Goal: Information Seeking & Learning: Learn about a topic

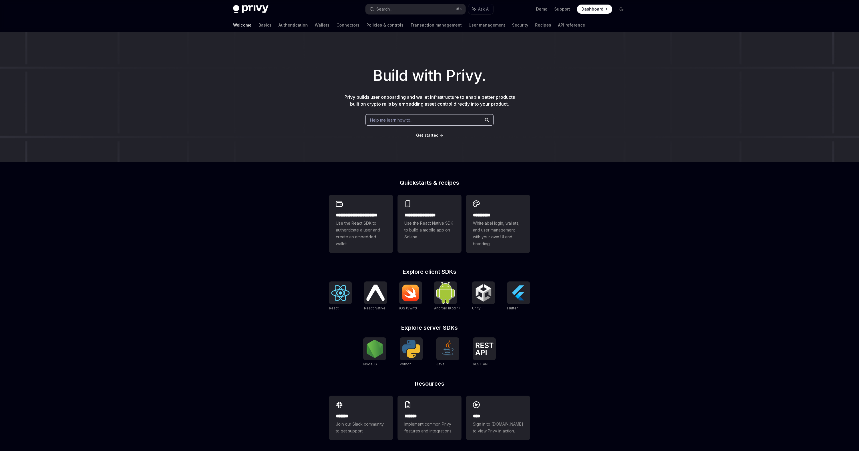
click at [399, 118] on span "Help me learn how to…" at bounding box center [391, 120] width 43 height 6
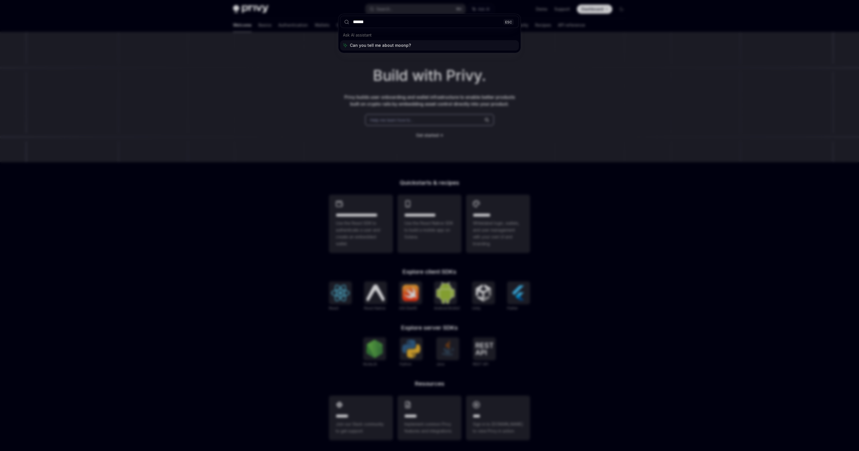
type input "*******"
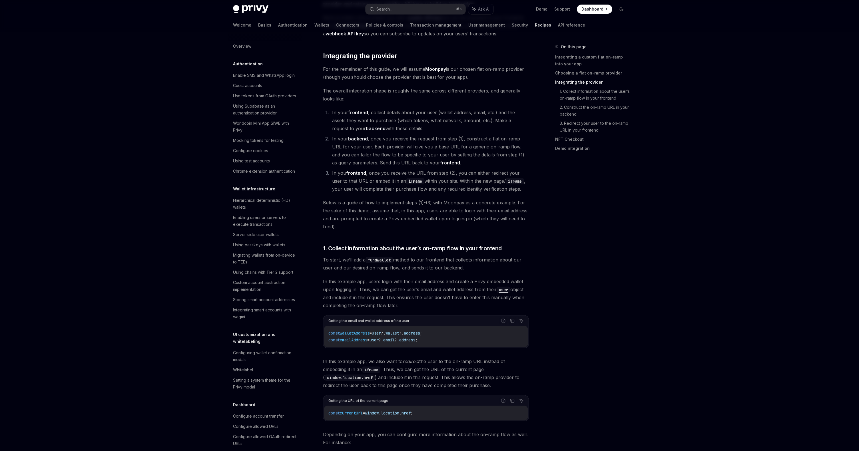
scroll to position [312, 0]
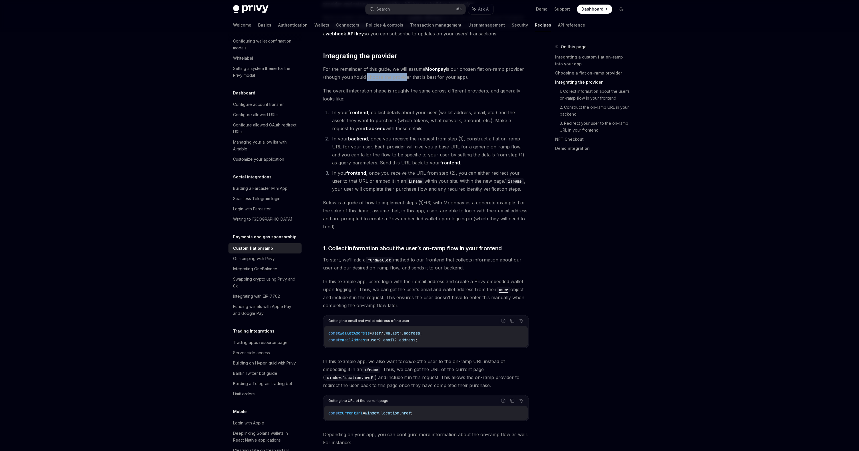
drag, startPoint x: 364, startPoint y: 69, endPoint x: 403, endPoint y: 69, distance: 39.7
click at [403, 69] on span "For the remainder of this guide, we will assume Moonpay is our chosen fiat on-r…" at bounding box center [426, 73] width 206 height 16
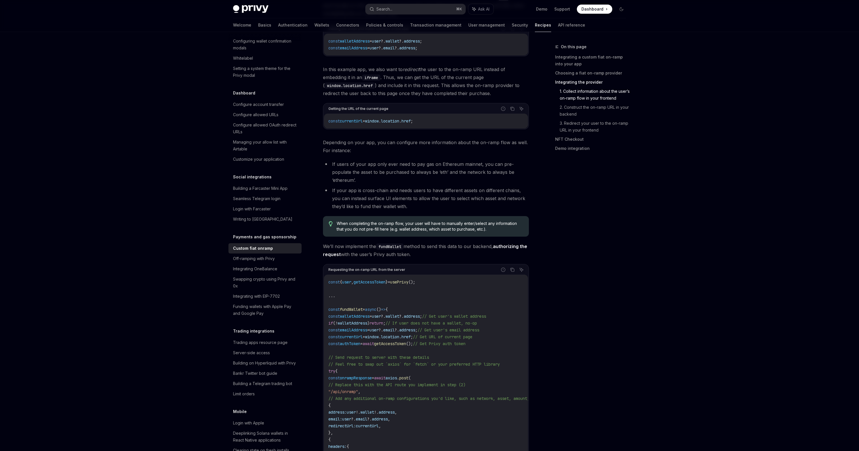
scroll to position [654, 0]
click at [293, 293] on div "Integrating with EIP-7702" at bounding box center [265, 296] width 65 height 7
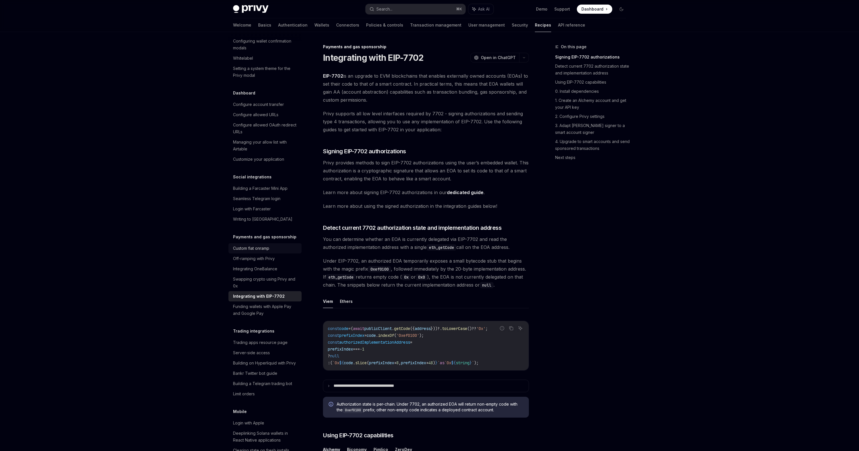
click at [268, 245] on div "Custom fiat onramp" at bounding box center [251, 248] width 36 height 7
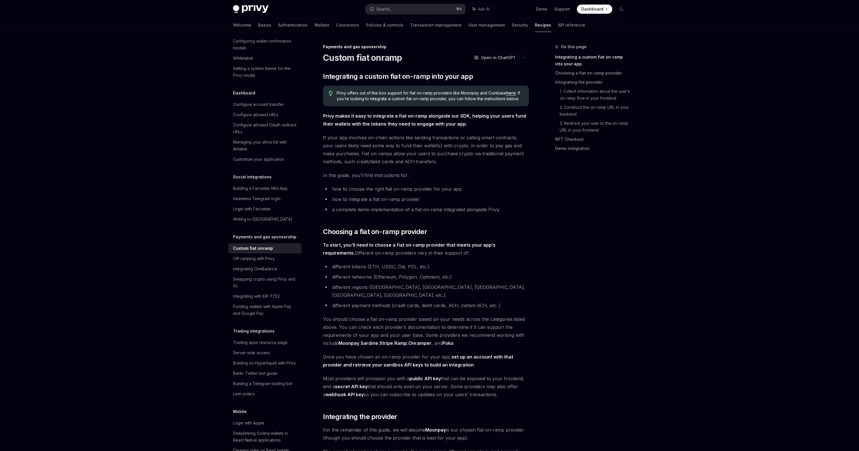
click at [509, 94] on link "here" at bounding box center [510, 93] width 9 height 5
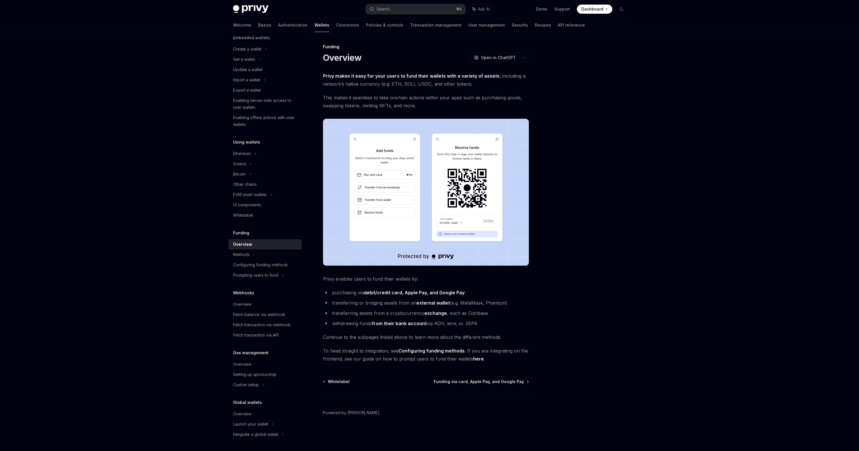
click at [461, 379] on div "Funding Overview OpenAI Open in ChatGPT OpenAI Open in ChatGPT Privy makes it e…" at bounding box center [372, 247] width 315 height 408
click at [461, 381] on span "Funding via card, Apple Pay, and Google Pay" at bounding box center [479, 382] width 90 height 6
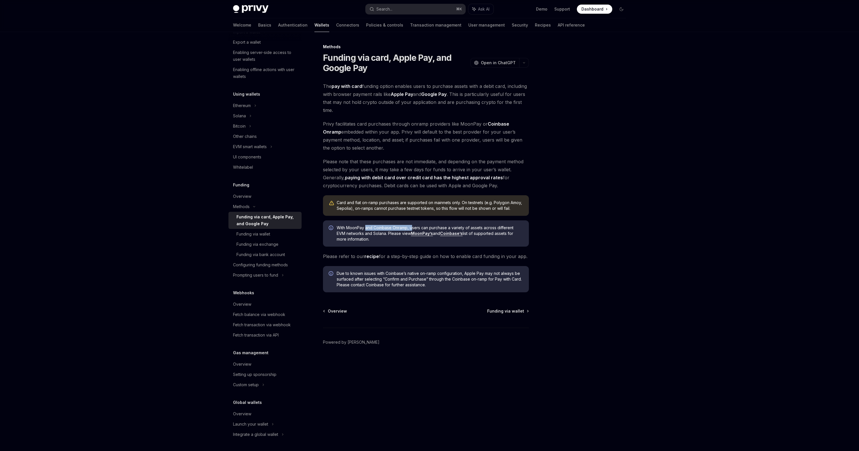
drag, startPoint x: 365, startPoint y: 228, endPoint x: 415, endPoint y: 228, distance: 50.3
click at [415, 228] on span "With MoonPay and Coinbase Onramp, users can purchase a variety of assets across…" at bounding box center [430, 233] width 187 height 17
click at [385, 234] on span "With MoonPay and Coinbase Onramp, users can purchase a variety of assets across…" at bounding box center [430, 233] width 187 height 17
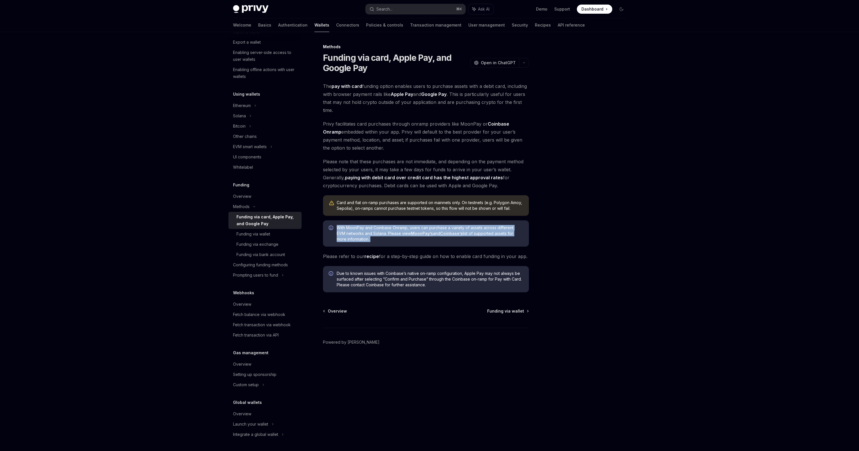
click at [385, 234] on span "With MoonPay and Coinbase Onramp, users can purchase a variety of assets across…" at bounding box center [430, 233] width 187 height 17
click at [385, 227] on span "With MoonPay and Coinbase Onramp, users can purchase a variety of assets across…" at bounding box center [430, 233] width 187 height 17
click at [558, 23] on link "API reference" at bounding box center [571, 25] width 27 height 14
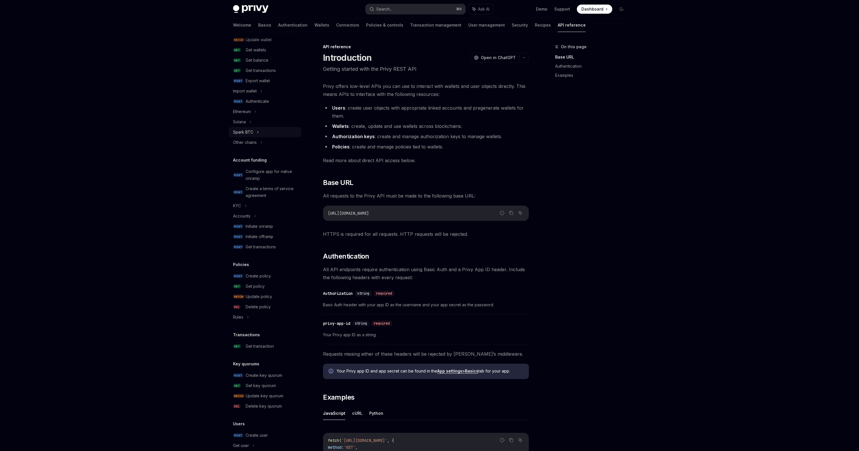
scroll to position [89, 0]
click at [275, 175] on div "Configure app for native onramp" at bounding box center [272, 173] width 53 height 14
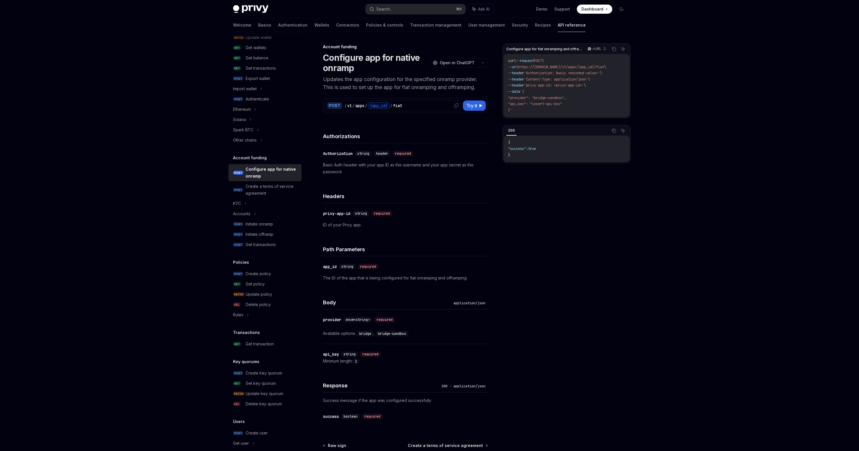
click at [350, 104] on div "v1" at bounding box center [349, 106] width 5 height 6
click at [470, 109] on button "Try it" at bounding box center [474, 106] width 23 height 10
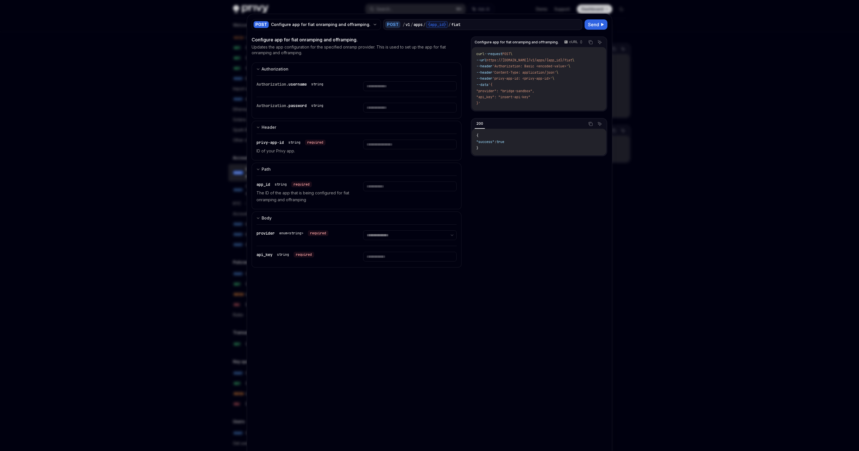
click at [642, 131] on div at bounding box center [429, 225] width 859 height 451
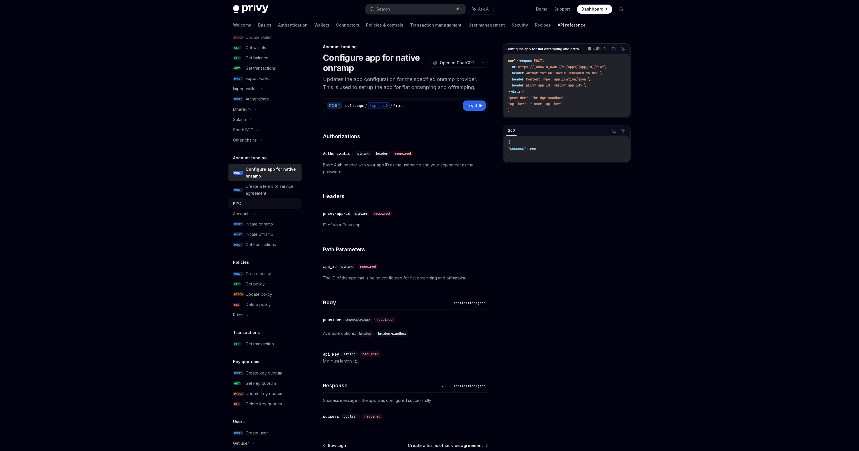
click at [269, 205] on div "KYC" at bounding box center [265, 204] width 73 height 10
type textarea "*"
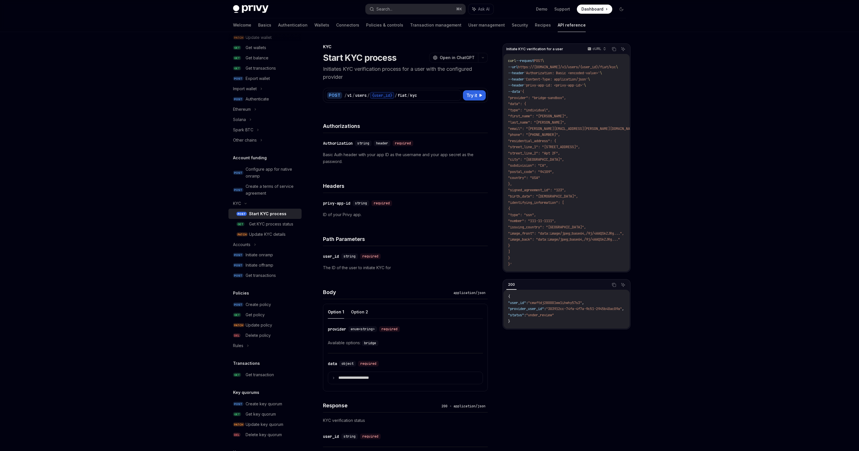
click at [386, 61] on h1 "Start KYC process" at bounding box center [359, 58] width 73 height 10
click at [383, 71] on p "Initiates KYC verification process for a user with the configured provider" at bounding box center [405, 73] width 165 height 16
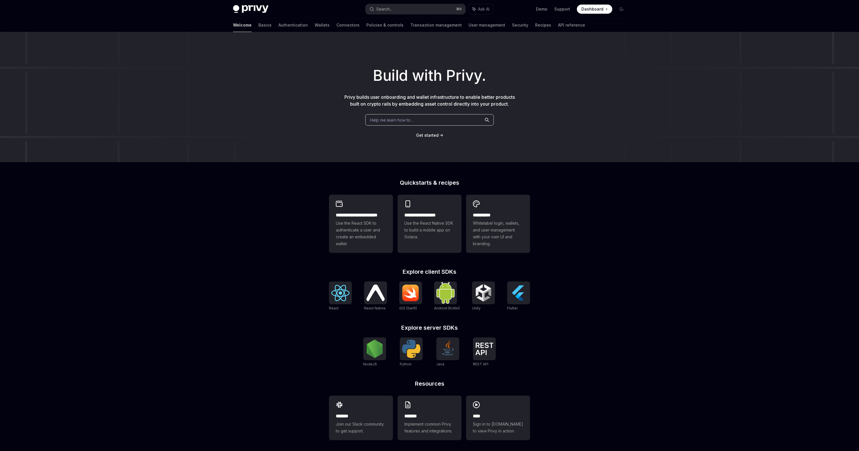
click at [390, 113] on div "Build with Privy. Privy builds user onboarding and wallet infrastructure to ena…" at bounding box center [429, 97] width 859 height 130
type textarea "*"
click at [388, 119] on span "Help me learn how to…" at bounding box center [391, 120] width 43 height 6
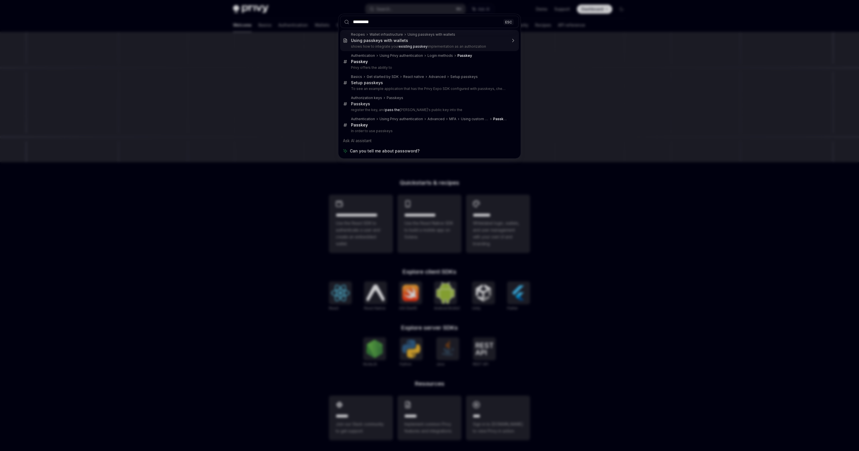
click at [365, 23] on input "*********" at bounding box center [429, 22] width 179 height 12
type input "********"
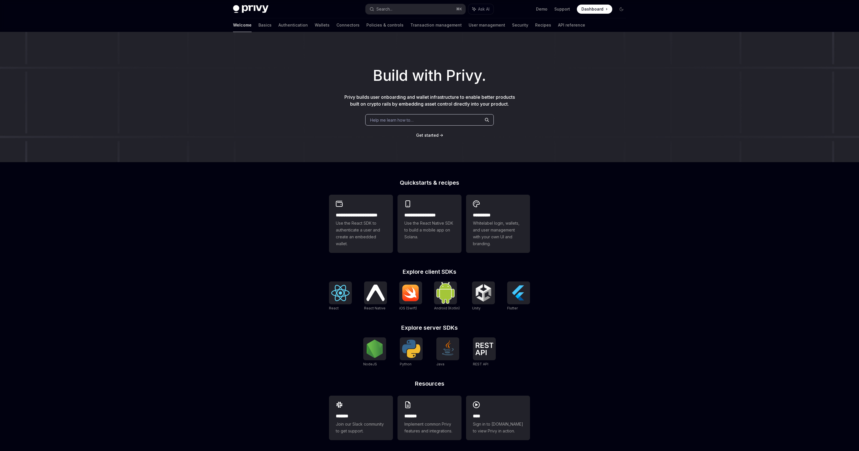
scroll to position [32, 0]
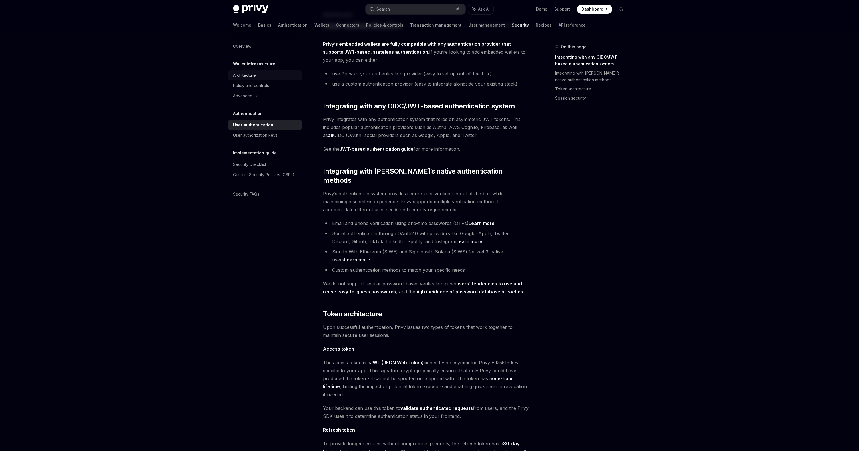
click at [272, 75] on div "Architecture" at bounding box center [265, 75] width 65 height 7
type textarea "*"
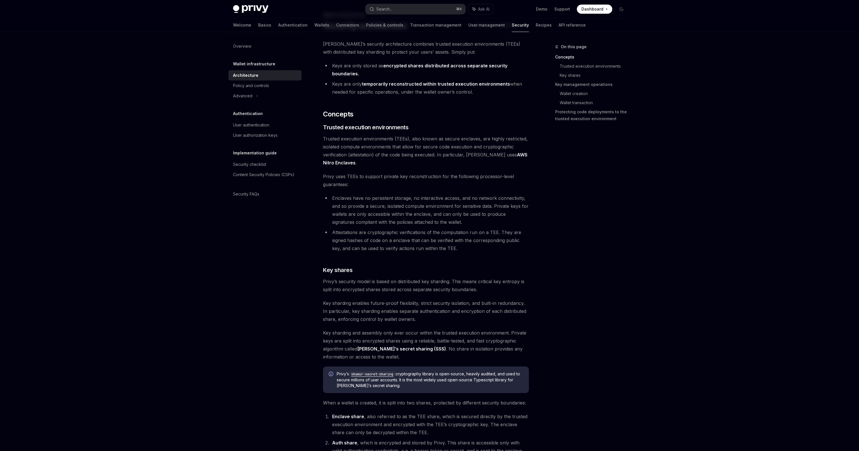
click at [359, 91] on li "Keys are only temporarily reconstructed within trusted execution environments w…" at bounding box center [426, 88] width 206 height 16
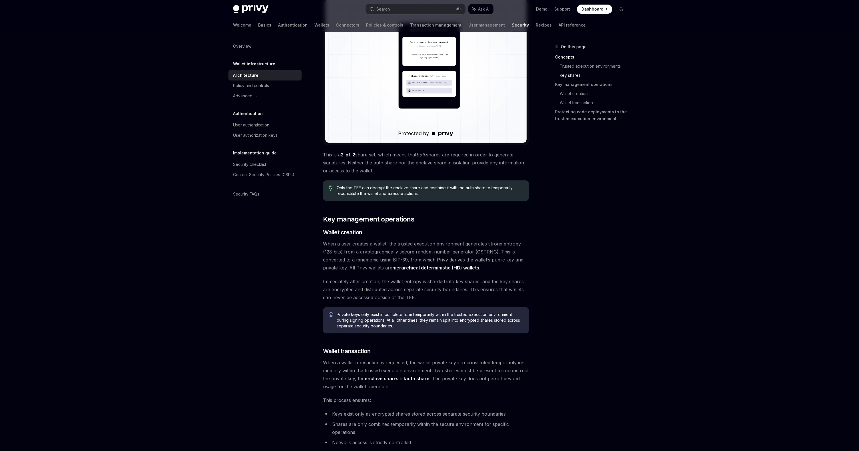
scroll to position [501, 0]
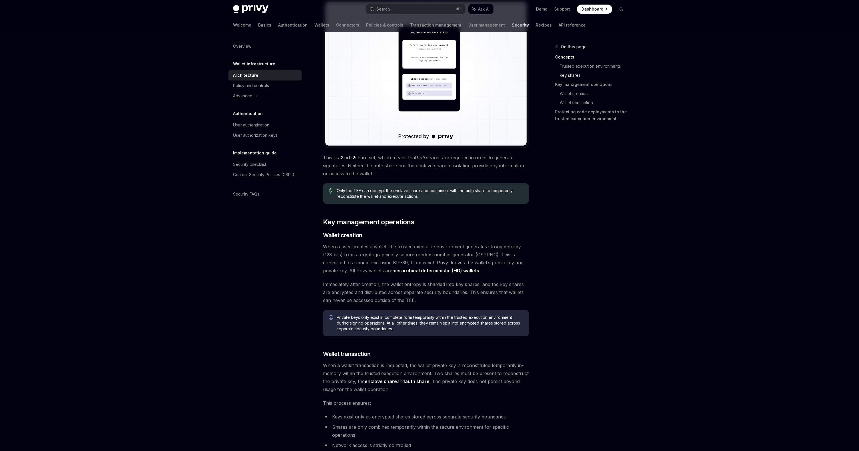
click at [392, 175] on span "This is a 2-of-2 share set, which means that both shares are required in order …" at bounding box center [426, 166] width 206 height 24
click at [386, 8] on div "Search..." at bounding box center [385, 9] width 16 height 7
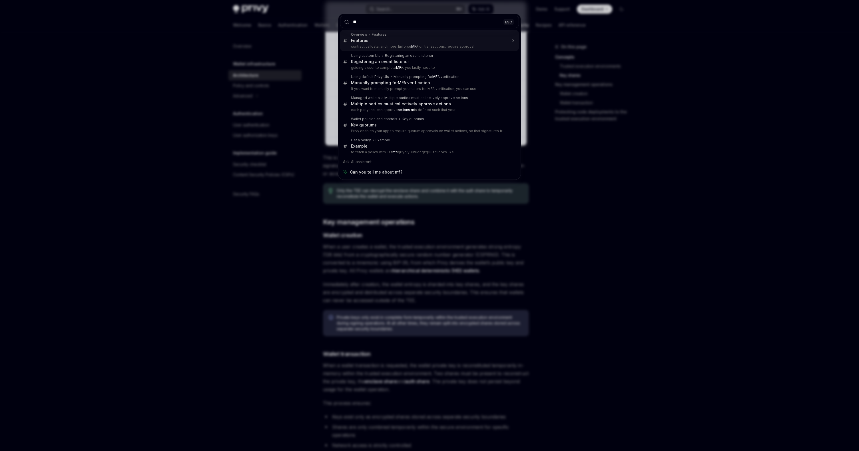
type input "***"
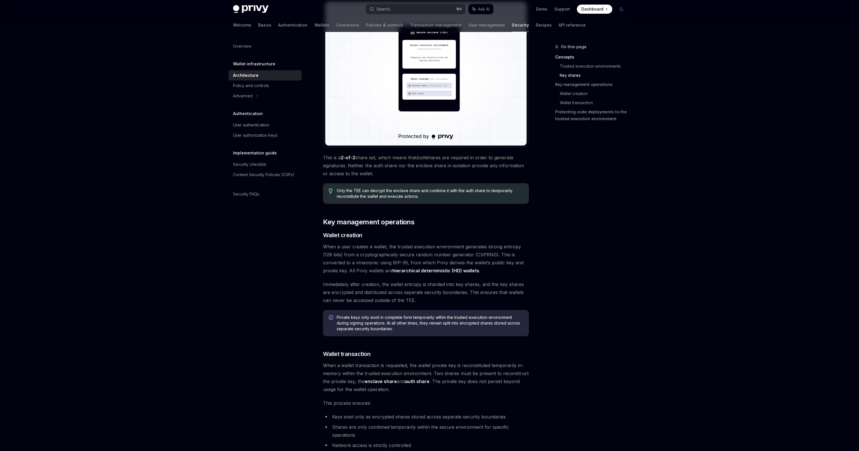
type textarea "*"
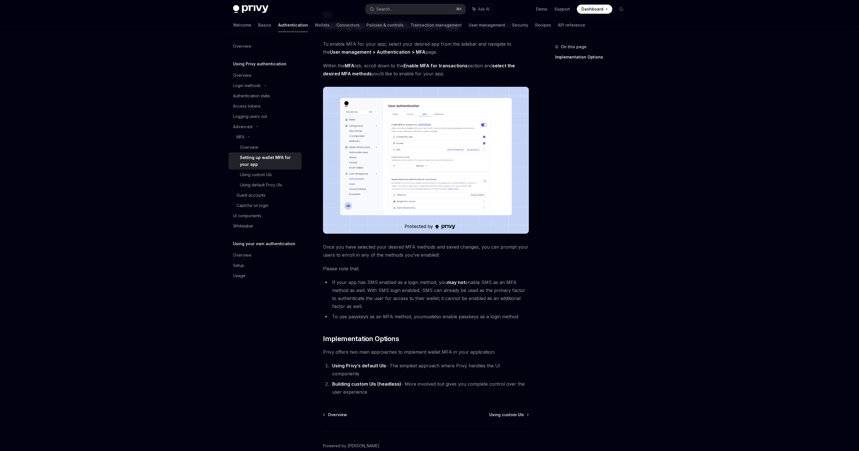
scroll to position [54, 0]
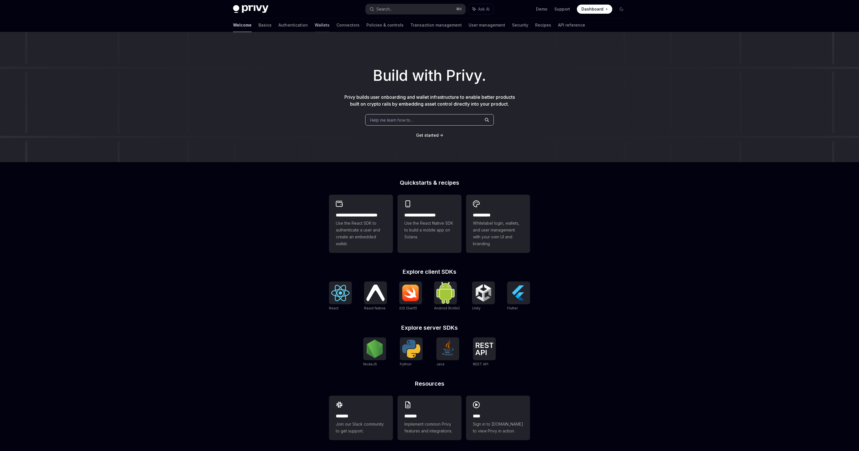
click at [315, 27] on link "Wallets" at bounding box center [322, 25] width 15 height 14
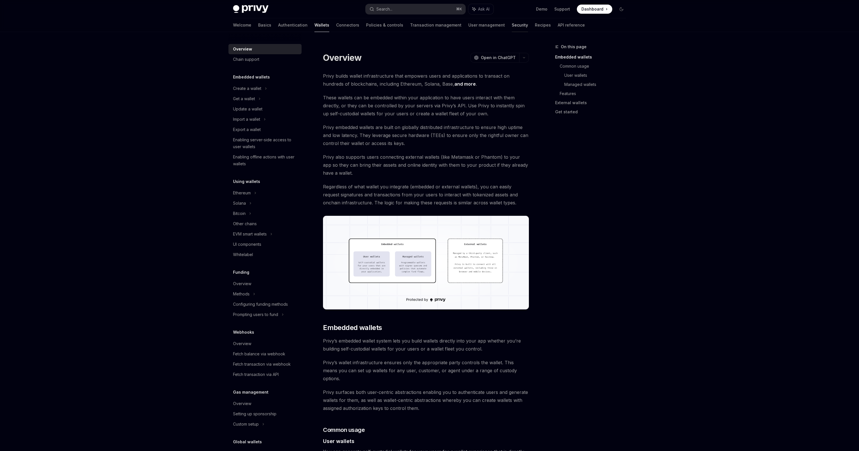
click at [512, 29] on link "Security" at bounding box center [520, 25] width 16 height 14
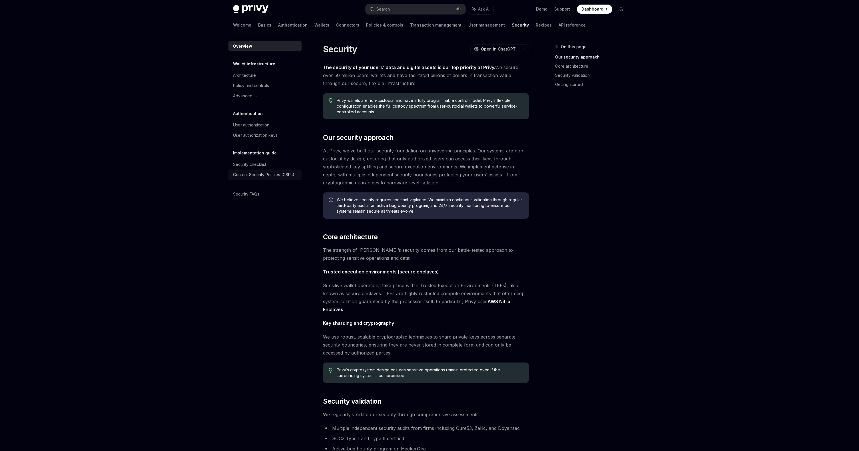
click at [258, 174] on div "Content Security Policies (CSPs)" at bounding box center [263, 174] width 61 height 7
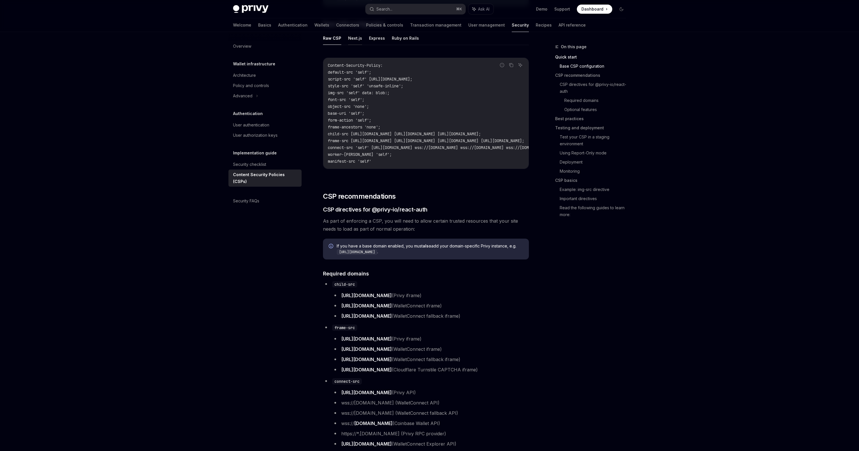
scroll to position [170, 0]
click at [430, 247] on strong "also" at bounding box center [427, 245] width 9 height 5
click at [444, 249] on span "If you have a base domain enabled, you must also add your domain-specific Privy…" at bounding box center [430, 249] width 187 height 12
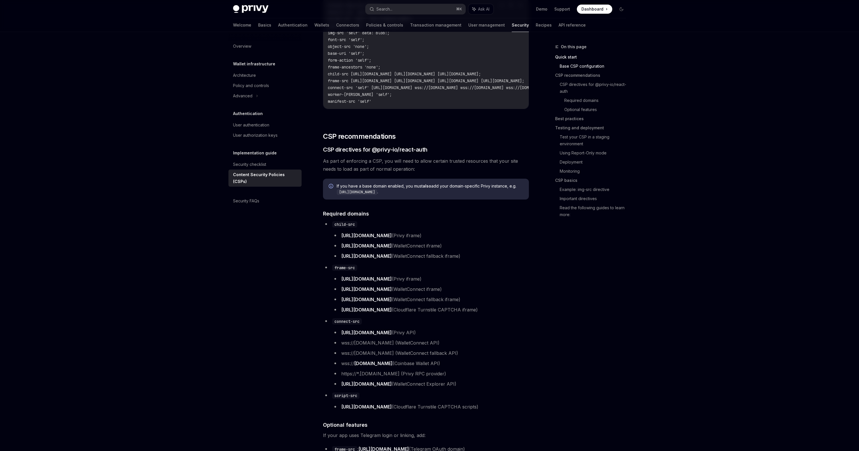
scroll to position [238, 0]
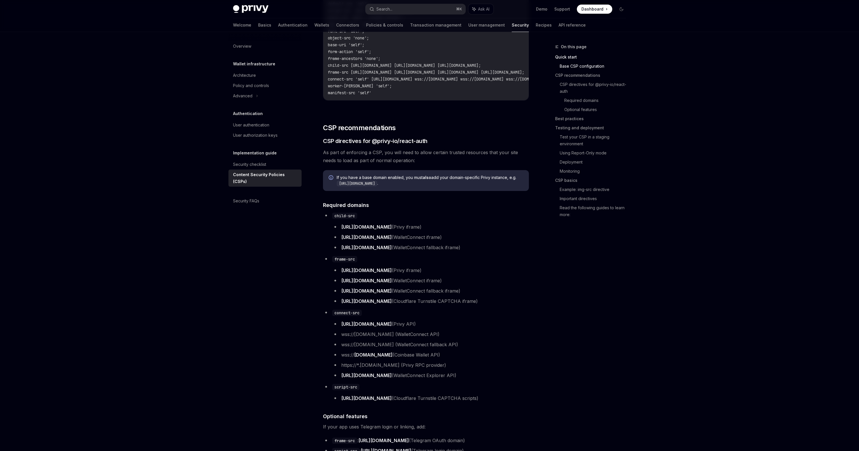
click at [357, 239] on link "https://verify.walletconnect.com" at bounding box center [366, 238] width 51 height 6
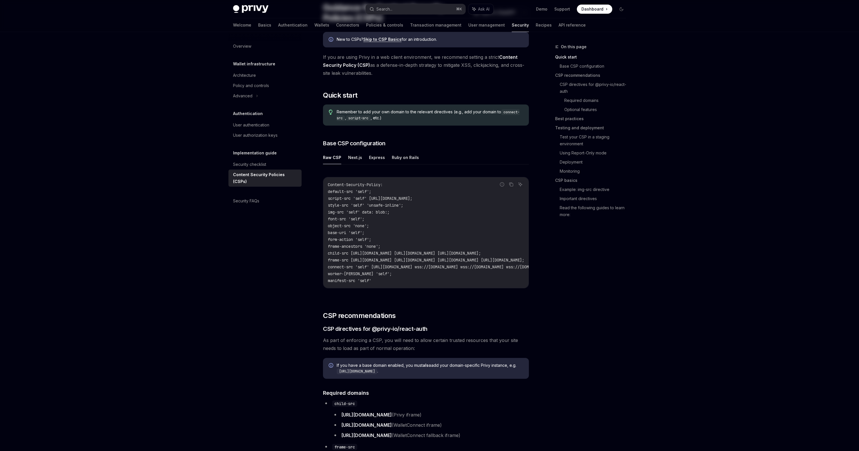
scroll to position [0, 0]
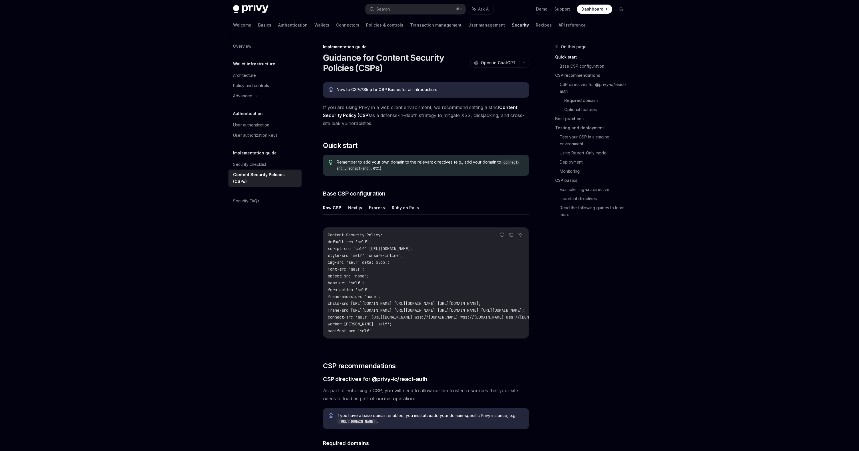
click at [379, 91] on link "Skip to CSP Basics" at bounding box center [382, 89] width 38 height 5
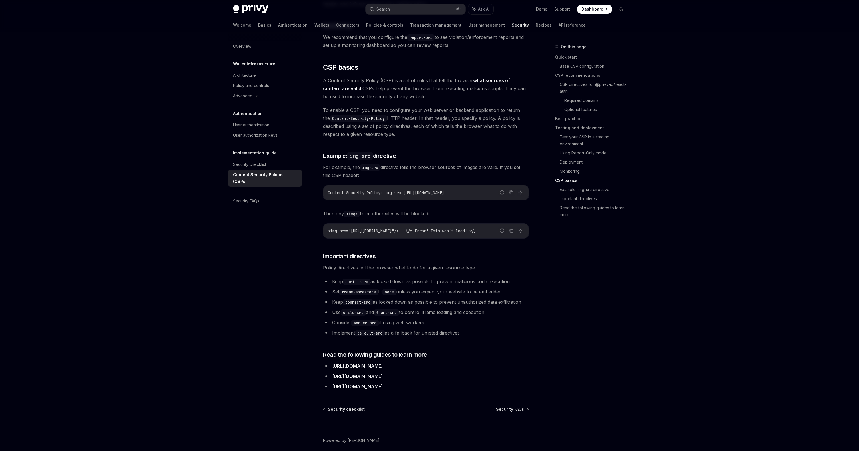
scroll to position [1206, 0]
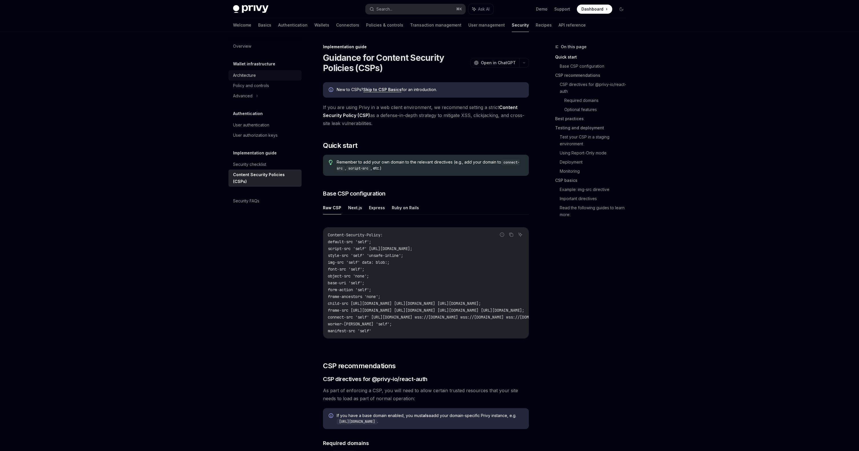
click at [249, 78] on div "Architecture" at bounding box center [244, 75] width 23 height 7
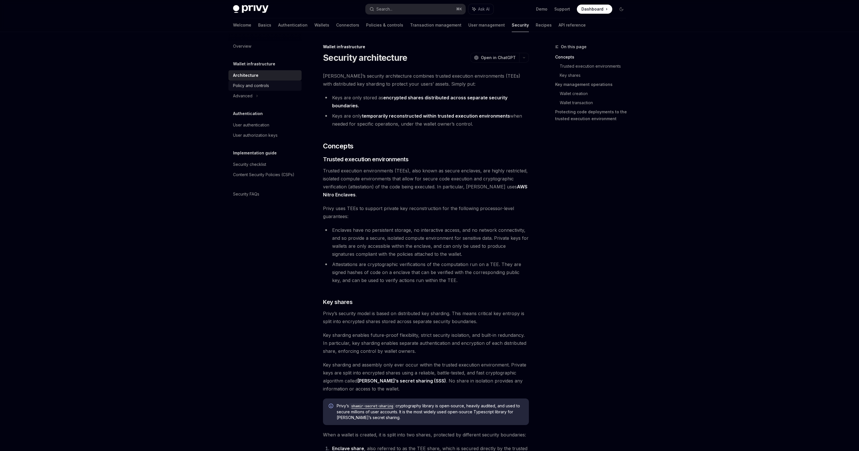
click at [254, 87] on div "Policy and controls" at bounding box center [251, 85] width 36 height 7
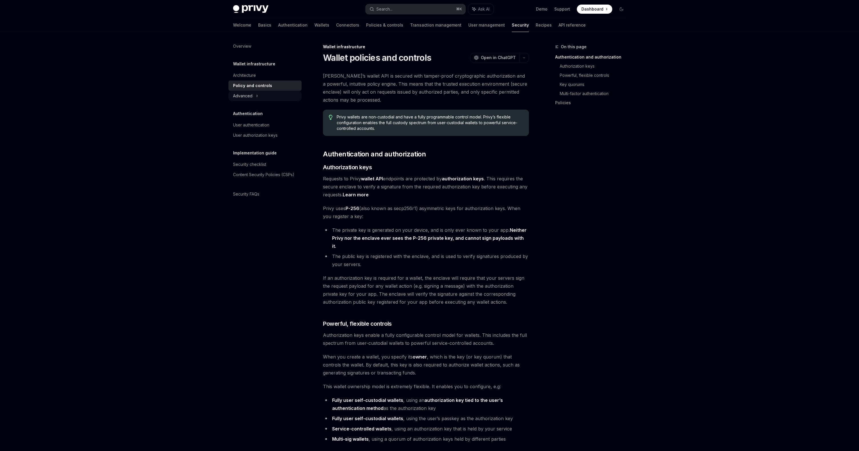
click at [253, 95] on div "Advanced" at bounding box center [265, 96] width 73 height 10
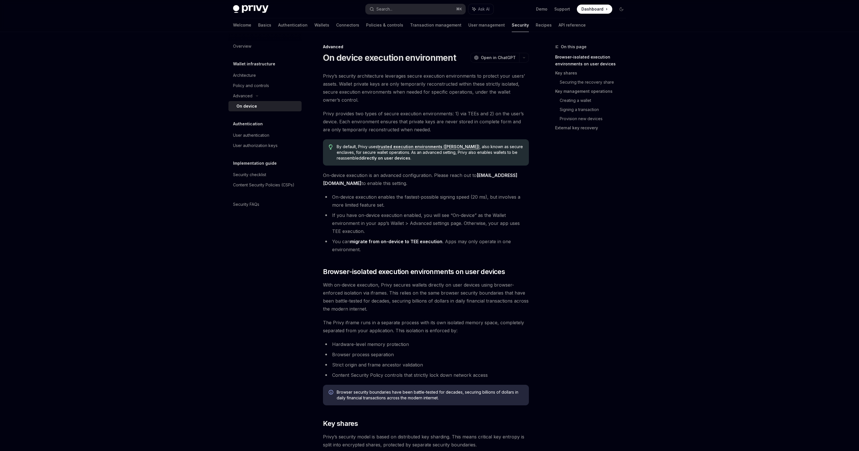
click at [401, 146] on link "trusted execution environments (TEEs)" at bounding box center [429, 146] width 102 height 5
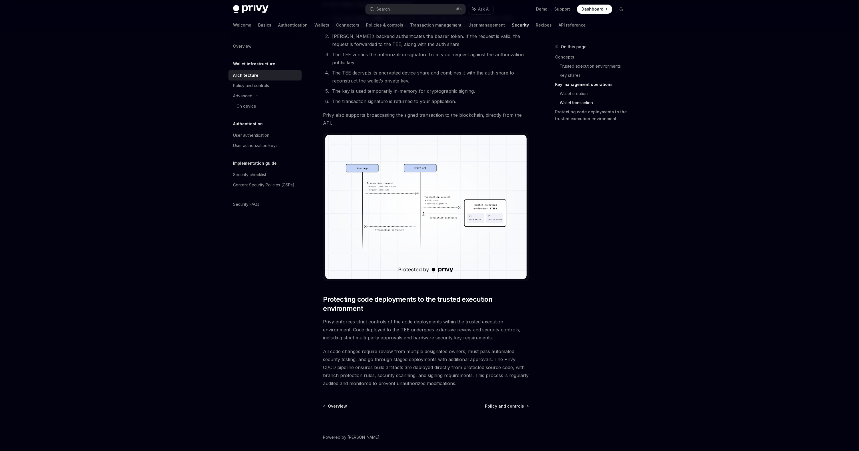
scroll to position [987, 0]
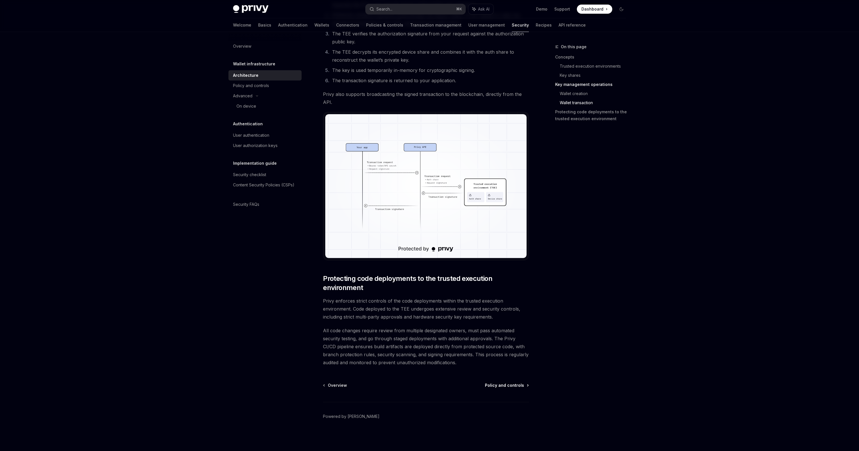
click at [506, 387] on span "Policy and controls" at bounding box center [504, 386] width 39 height 6
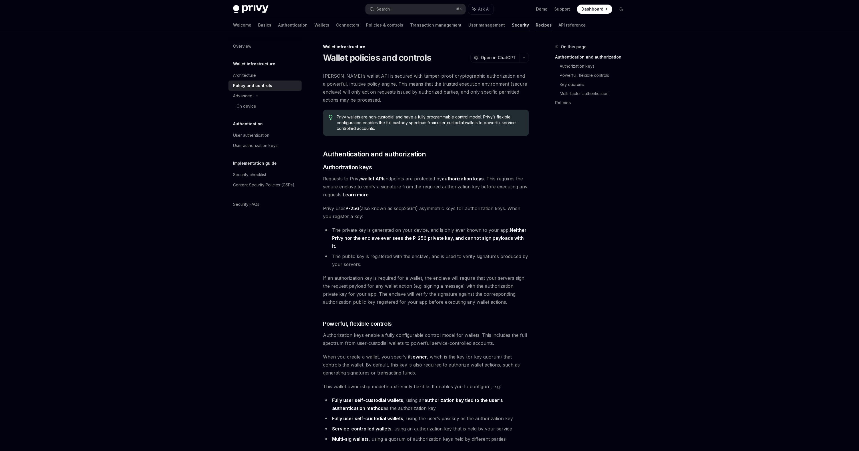
click at [536, 25] on link "Recipes" at bounding box center [544, 25] width 16 height 14
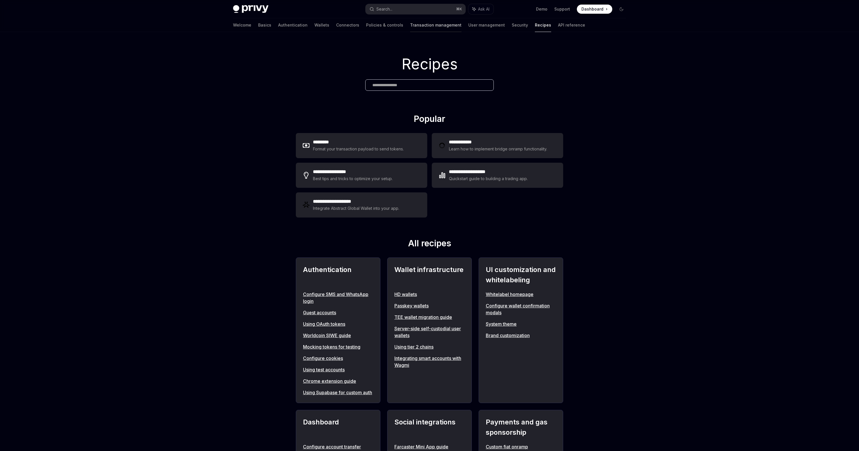
click at [410, 26] on link "Transaction management" at bounding box center [435, 25] width 51 height 14
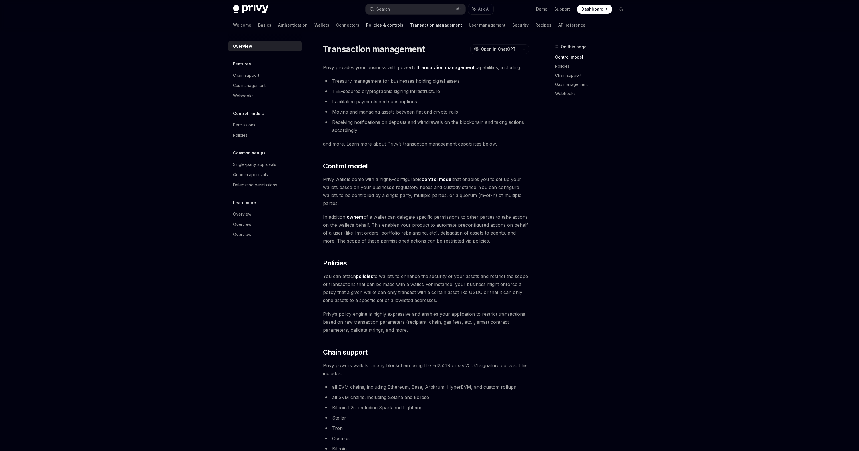
click at [366, 26] on link "Policies & controls" at bounding box center [384, 25] width 37 height 14
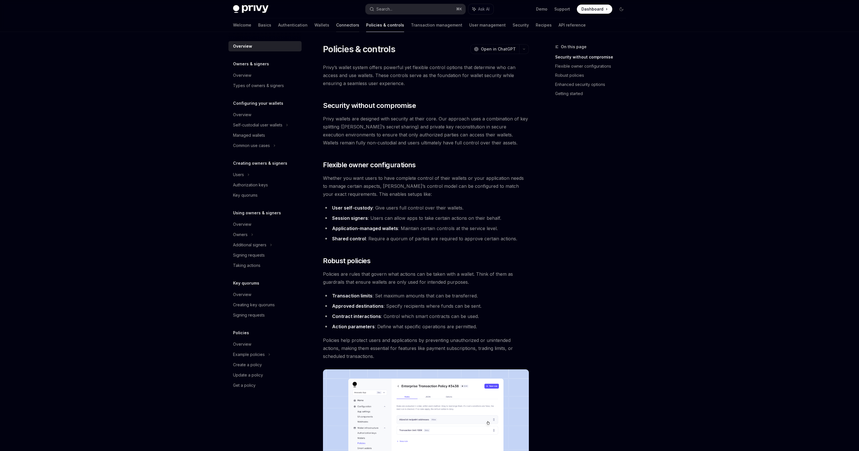
click at [336, 26] on link "Connectors" at bounding box center [347, 25] width 23 height 14
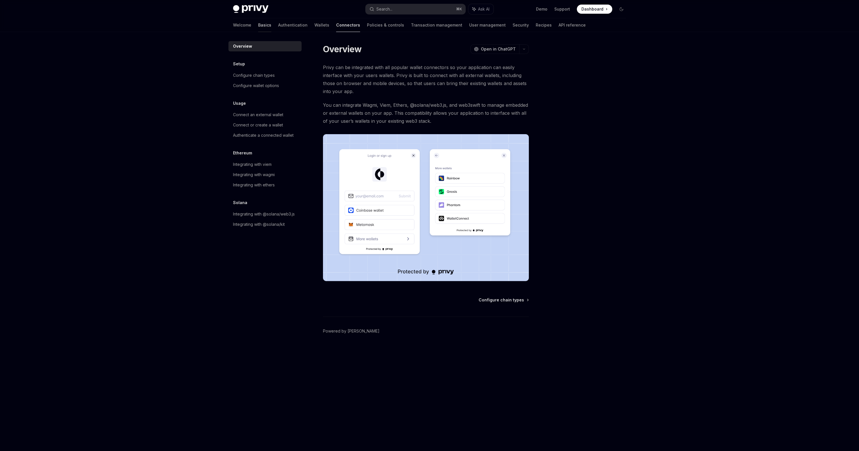
click at [258, 24] on link "Basics" at bounding box center [264, 25] width 13 height 14
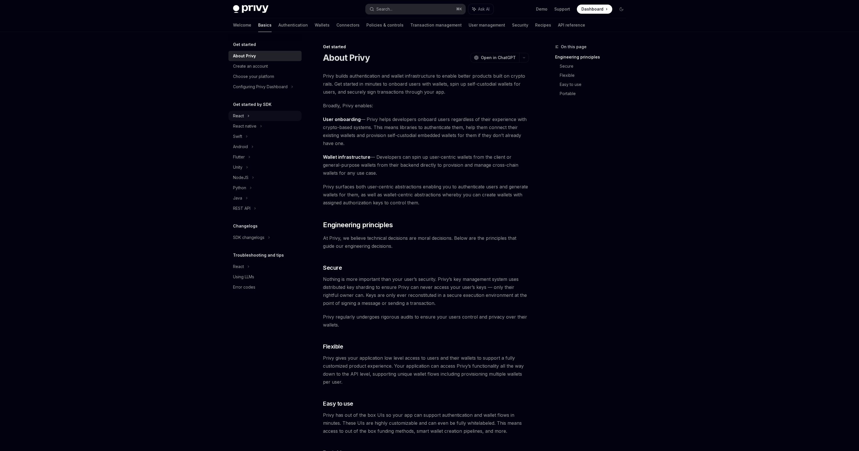
click at [241, 119] on div "React" at bounding box center [265, 116] width 73 height 10
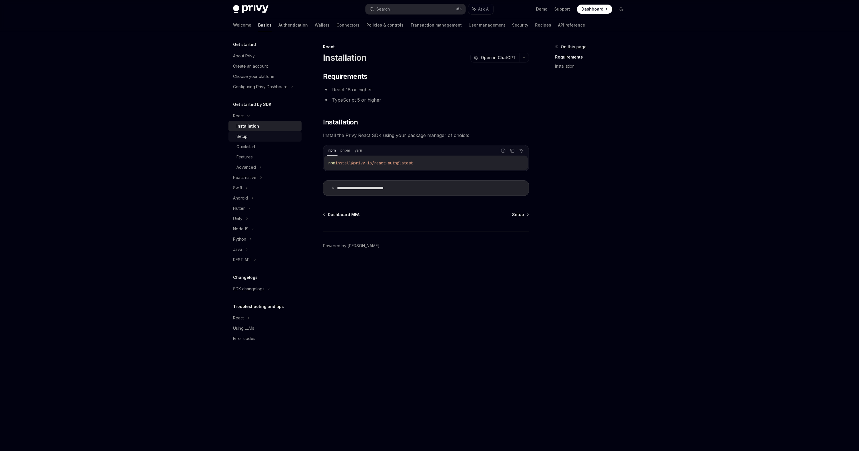
click at [253, 135] on div "Setup" at bounding box center [268, 136] width 62 height 7
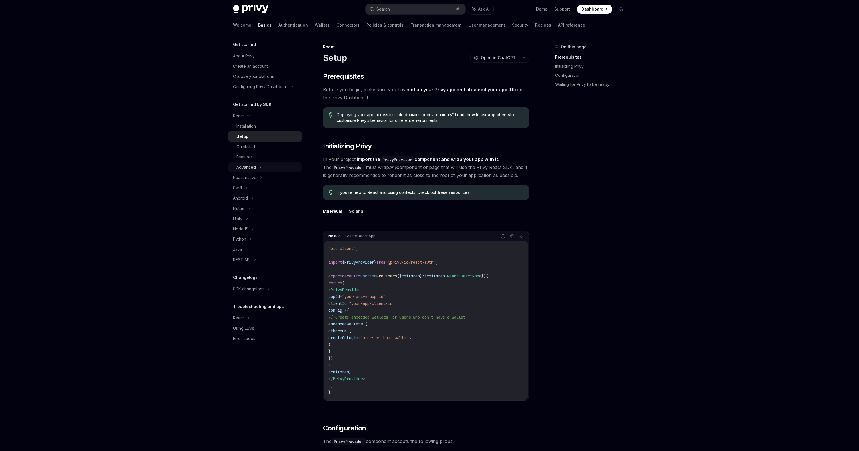
click at [256, 167] on div "Advanced" at bounding box center [265, 167] width 73 height 10
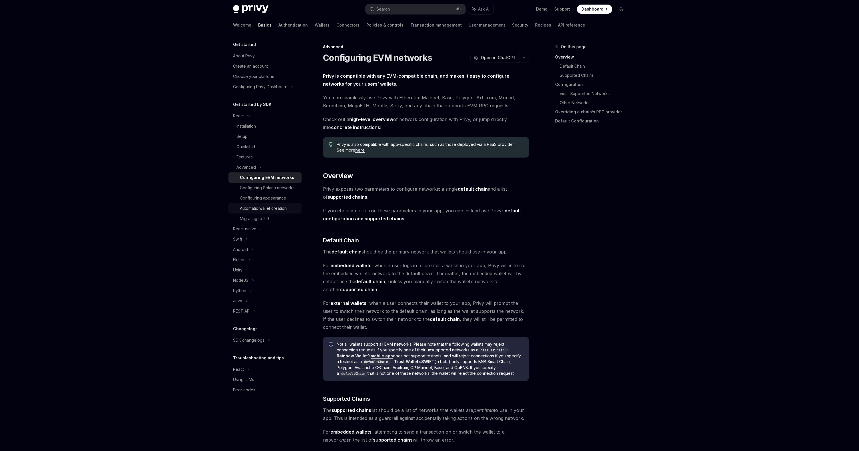
click at [267, 209] on div "Automatic wallet creation" at bounding box center [263, 208] width 47 height 7
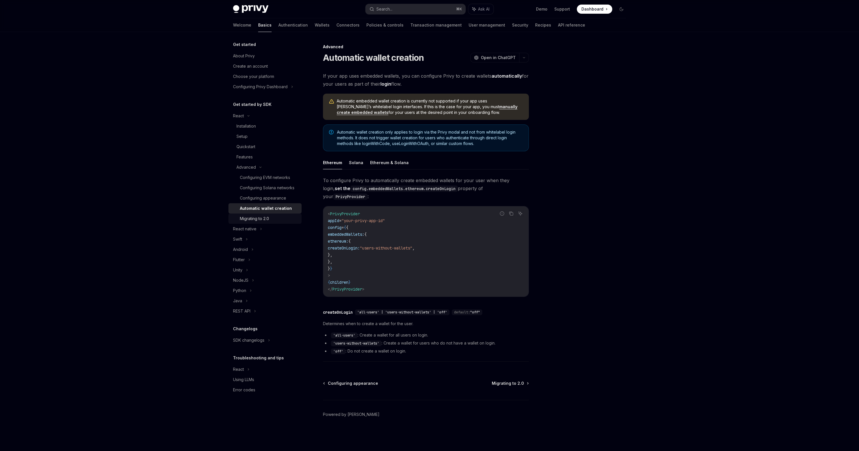
click at [264, 220] on div "Migrating to 2.0" at bounding box center [254, 218] width 29 height 7
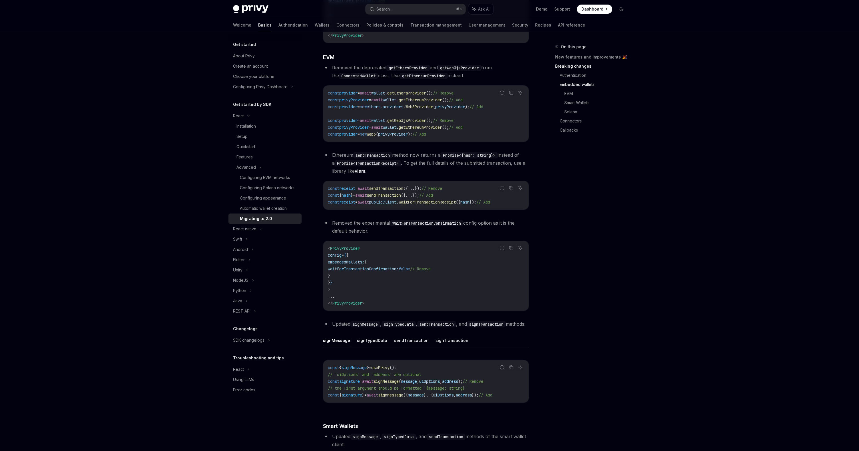
scroll to position [566, 0]
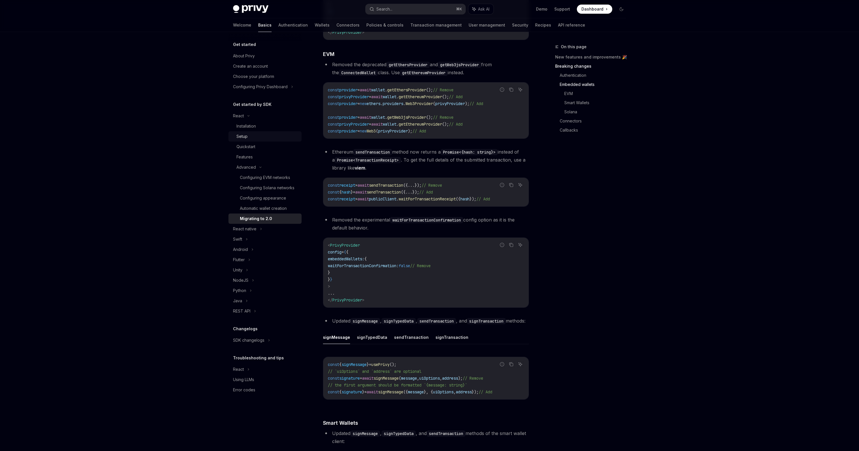
click at [273, 136] on div "Setup" at bounding box center [268, 136] width 62 height 7
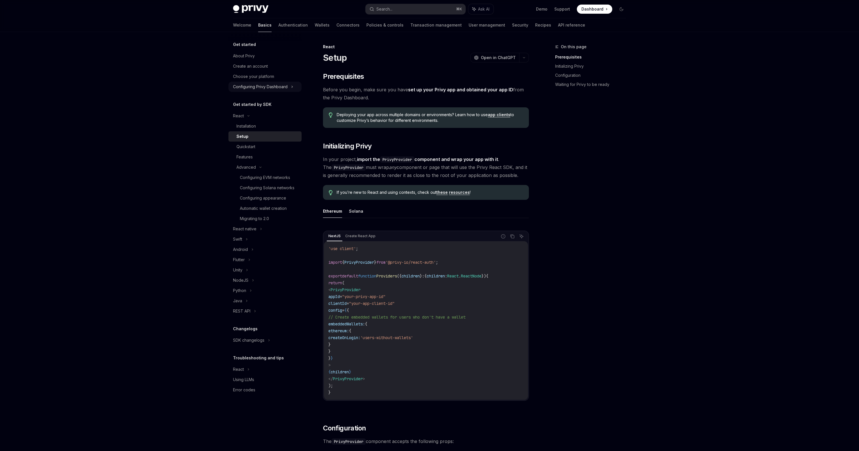
click at [275, 85] on div "Configuring Privy Dashboard" at bounding box center [260, 86] width 55 height 7
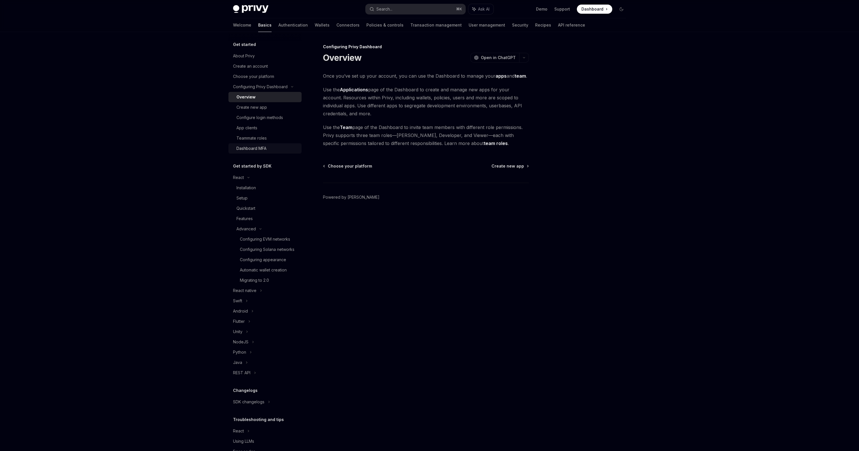
click at [264, 150] on div "Dashboard MFA" at bounding box center [252, 148] width 30 height 7
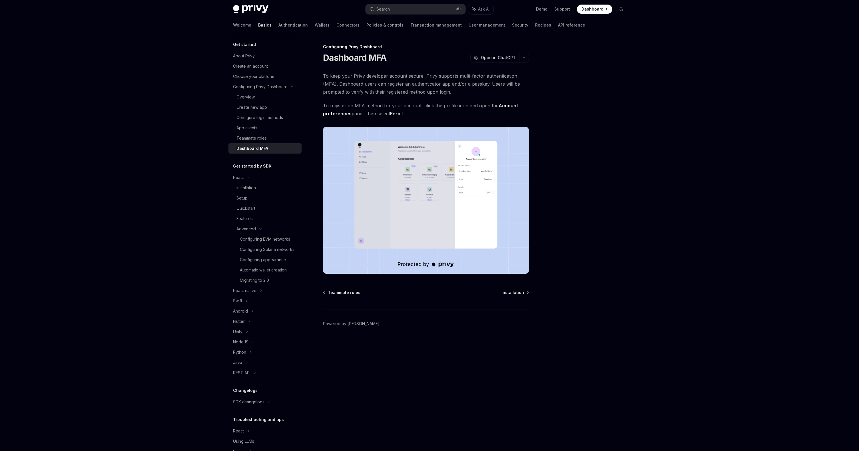
click at [473, 25] on div "Welcome Basics Authentication Wallets Connectors Policies & controls Transactio…" at bounding box center [409, 25] width 352 height 14
click at [469, 27] on link "User management" at bounding box center [487, 25] width 37 height 14
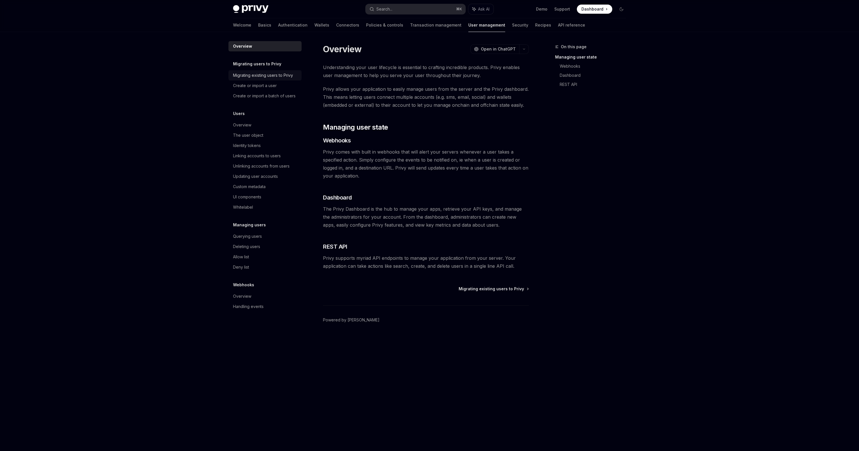
click at [265, 79] on link "Migrating existing users to Privy" at bounding box center [265, 75] width 73 height 10
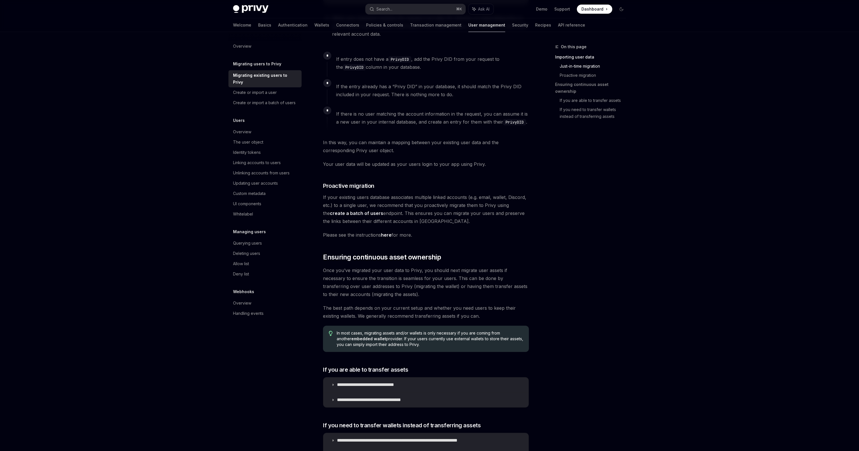
scroll to position [489, 0]
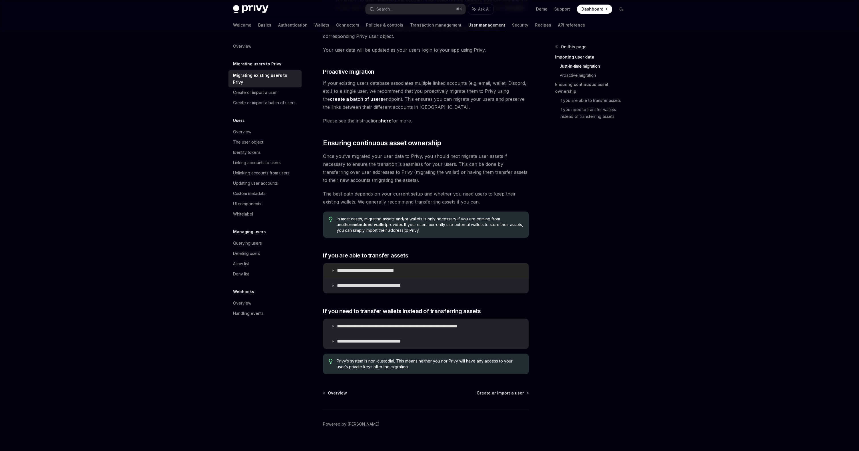
click at [369, 268] on p "**********" at bounding box center [374, 271] width 74 height 6
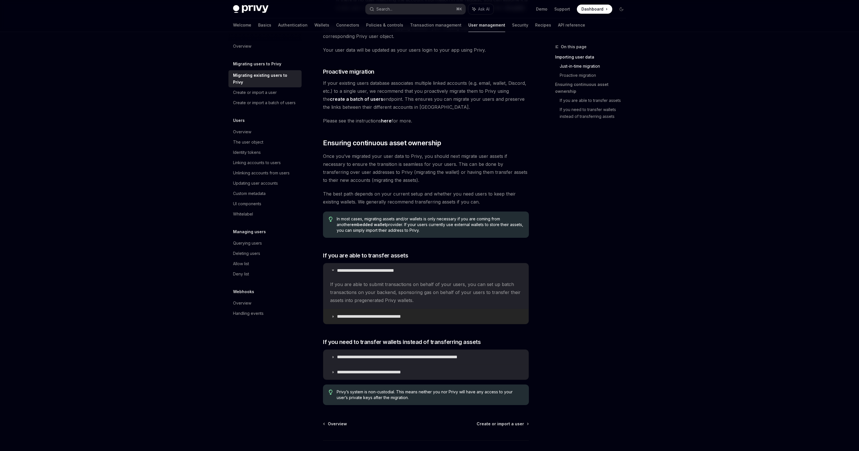
click at [361, 314] on p "**********" at bounding box center [379, 317] width 85 height 6
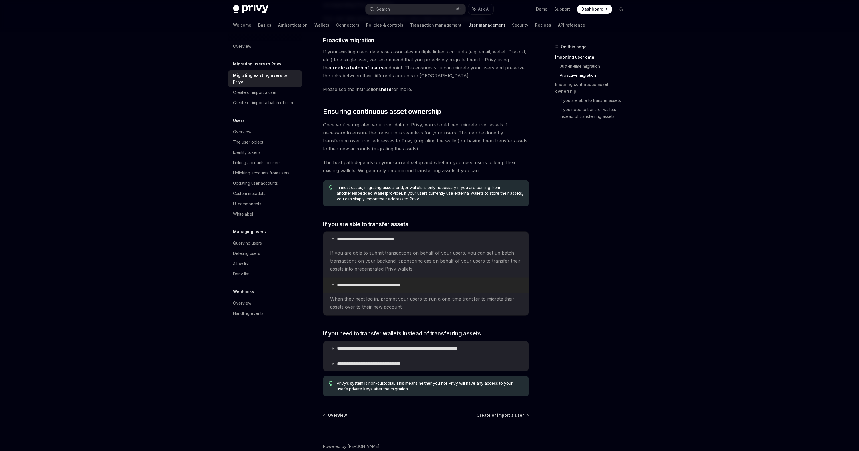
scroll to position [522, 0]
click at [359, 345] on p "**********" at bounding box center [416, 348] width 158 height 6
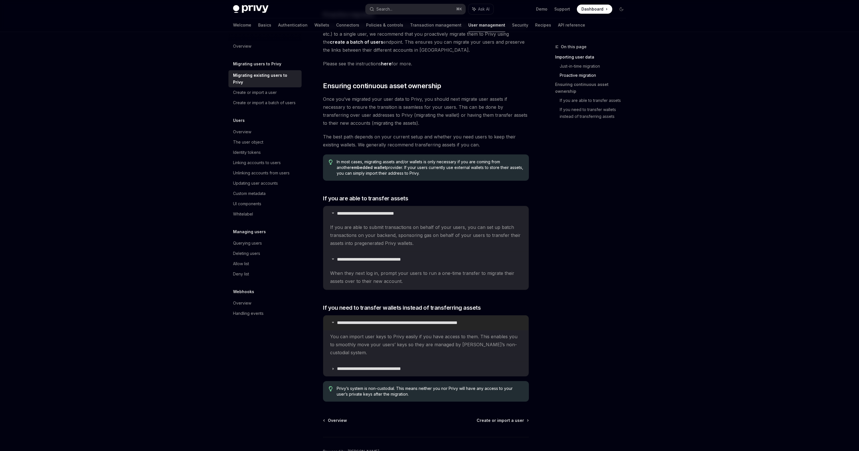
scroll to position [552, 0]
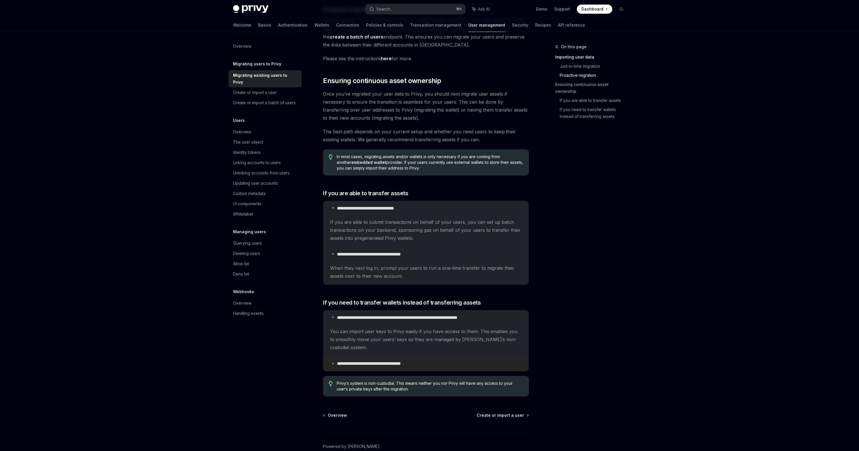
click at [359, 361] on p "**********" at bounding box center [379, 364] width 85 height 6
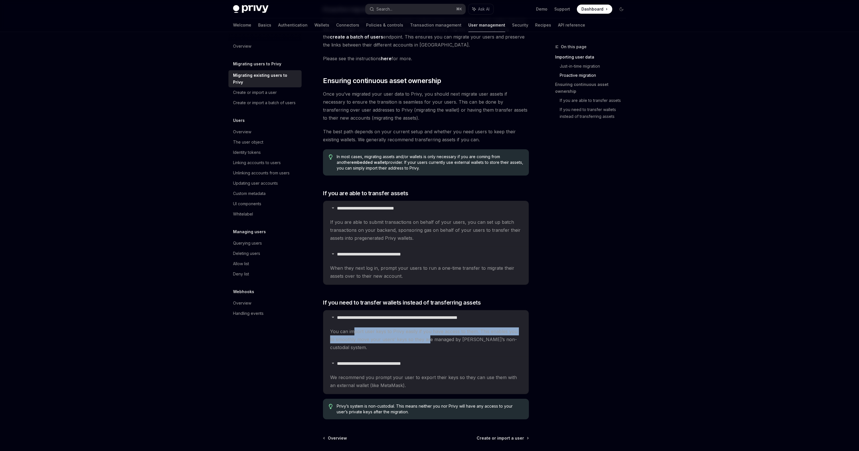
drag, startPoint x: 354, startPoint y: 324, endPoint x: 422, endPoint y: 328, distance: 67.8
click at [423, 328] on span "You can import user keys to Privy easily if you have access to them. This enabl…" at bounding box center [426, 340] width 192 height 24
click at [422, 328] on span "You can import user keys to Privy easily if you have access to them. This enabl…" at bounding box center [426, 340] width 192 height 24
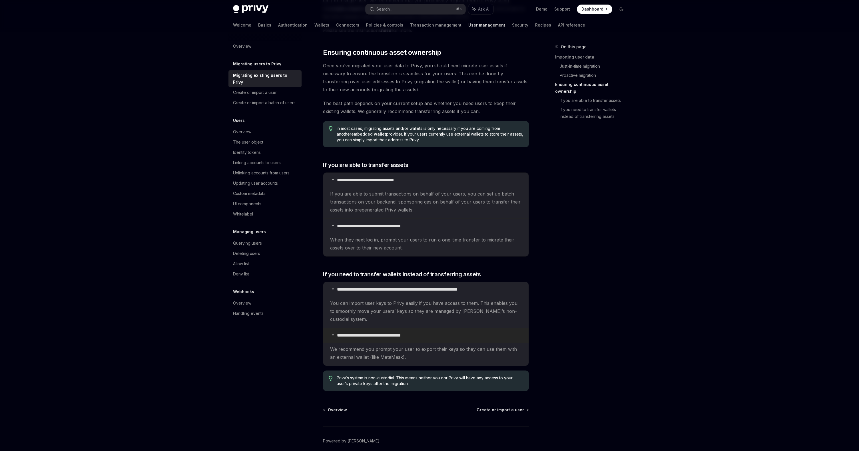
scroll to position [580, 0]
click at [488, 407] on span "Create or import a user" at bounding box center [500, 410] width 47 height 6
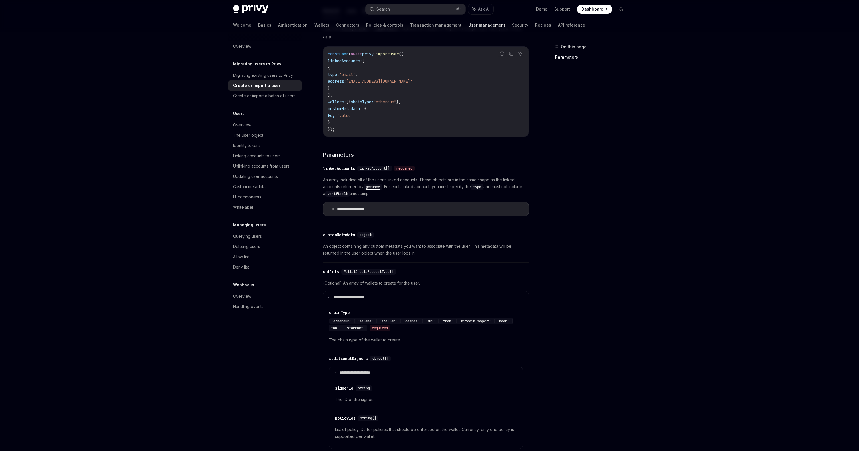
scroll to position [128, 0]
click at [264, 99] on div "Create or import a batch of users" at bounding box center [264, 96] width 63 height 7
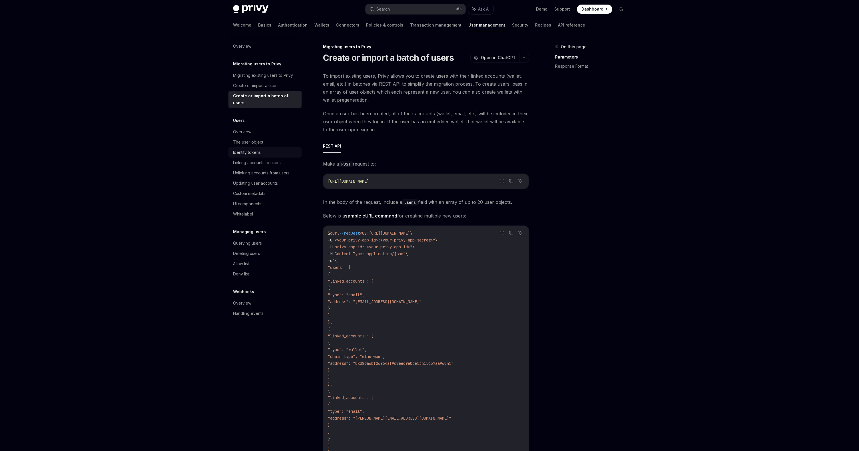
click at [250, 149] on div "Identity tokens" at bounding box center [247, 152] width 28 height 7
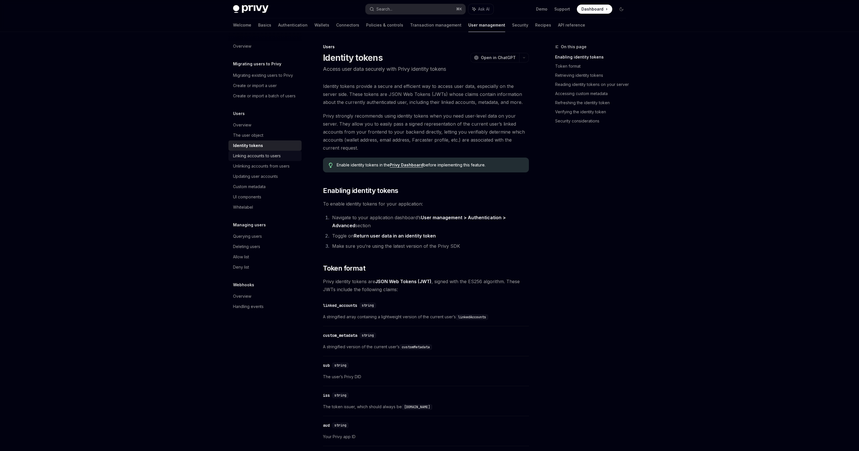
click at [252, 158] on div "Linking accounts to users" at bounding box center [257, 156] width 48 height 7
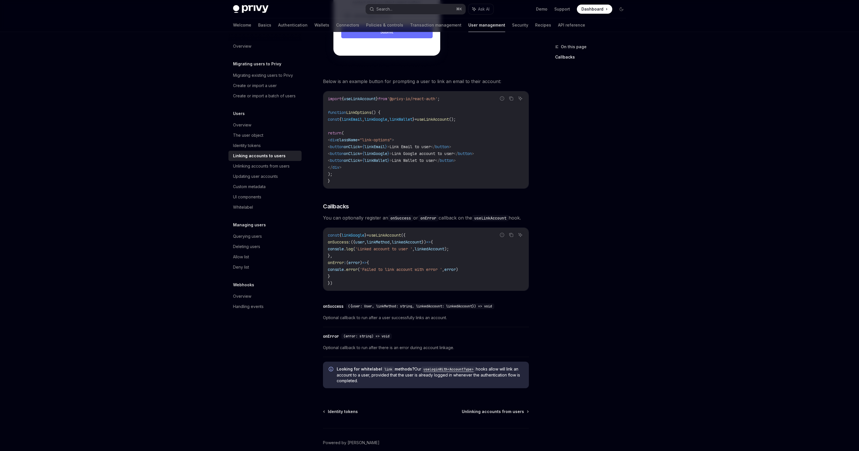
scroll to position [476, 0]
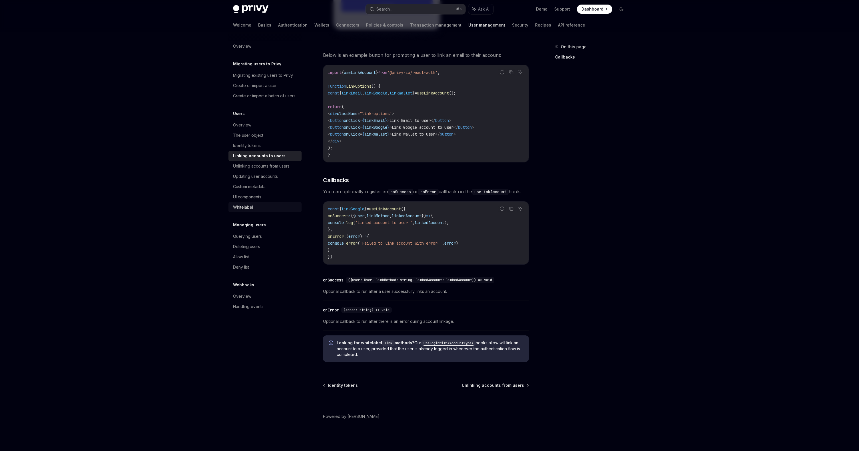
click at [255, 207] on div "Whitelabel" at bounding box center [265, 207] width 65 height 7
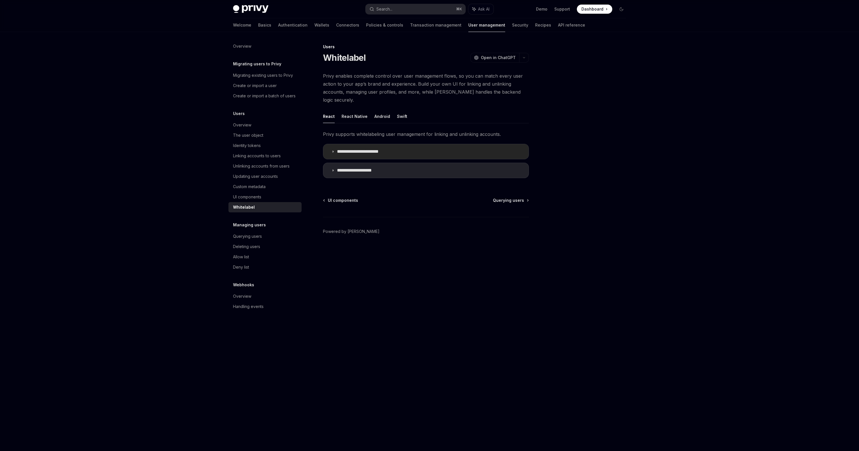
click at [355, 147] on summary "**********" at bounding box center [425, 151] width 205 height 15
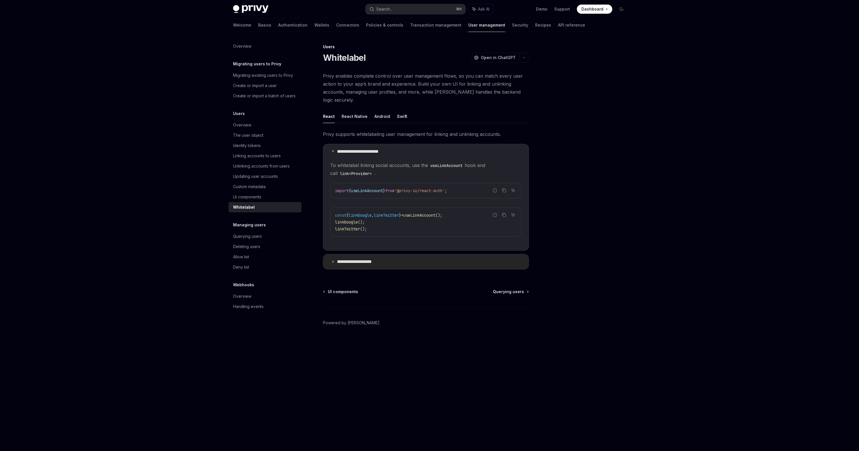
click at [359, 259] on p "**********" at bounding box center [360, 262] width 46 height 6
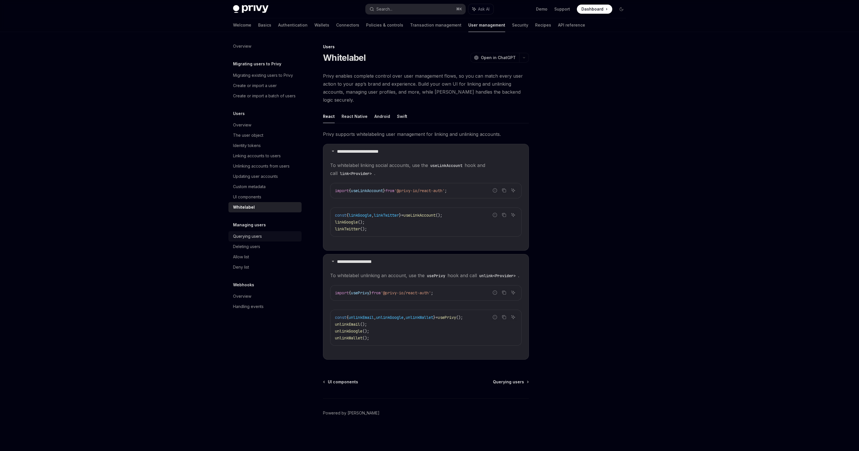
click at [260, 235] on div "Querying users" at bounding box center [247, 236] width 29 height 7
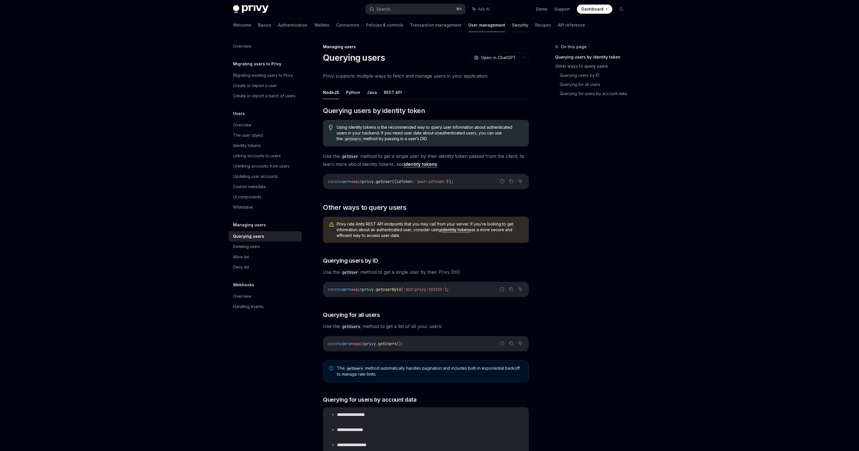
click at [512, 29] on link "Security" at bounding box center [520, 25] width 16 height 14
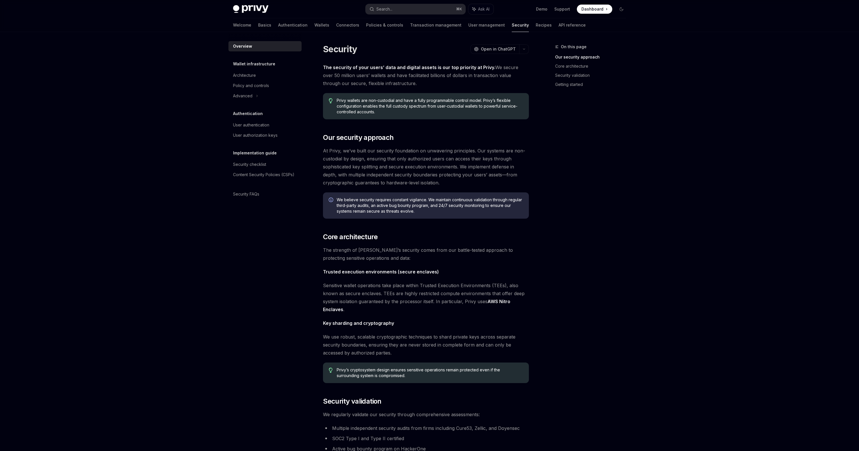
click at [303, 22] on div "Welcome Basics Authentication Wallets Connectors Policies & controls Transactio…" at bounding box center [409, 25] width 353 height 14
click at [278, 27] on link "Authentication" at bounding box center [292, 25] width 29 height 14
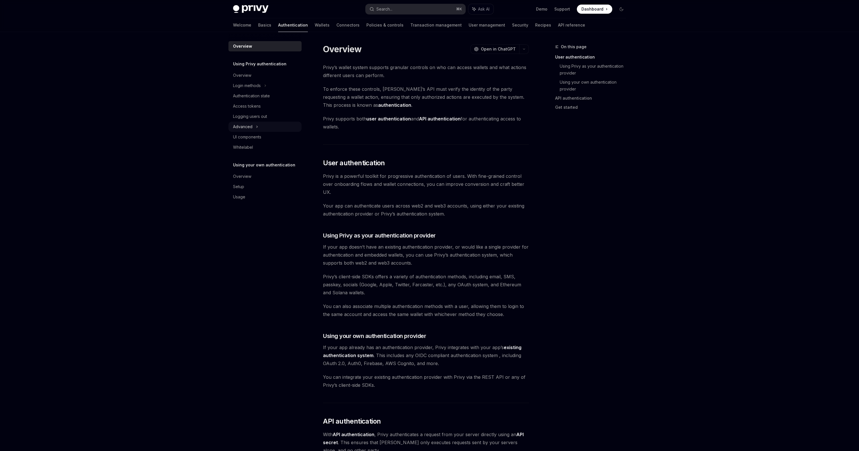
click at [252, 131] on div "Advanced" at bounding box center [265, 127] width 73 height 10
click at [249, 146] on div "Guest accounts" at bounding box center [251, 147] width 29 height 7
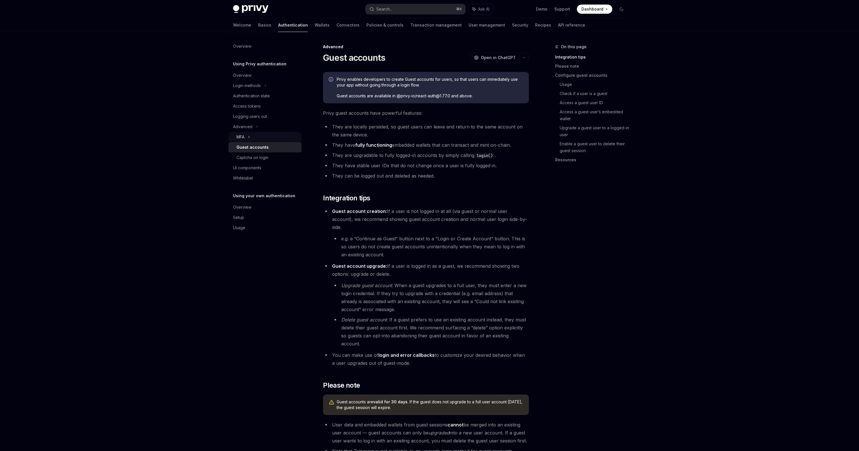
click at [247, 137] on div "MFA" at bounding box center [265, 137] width 73 height 10
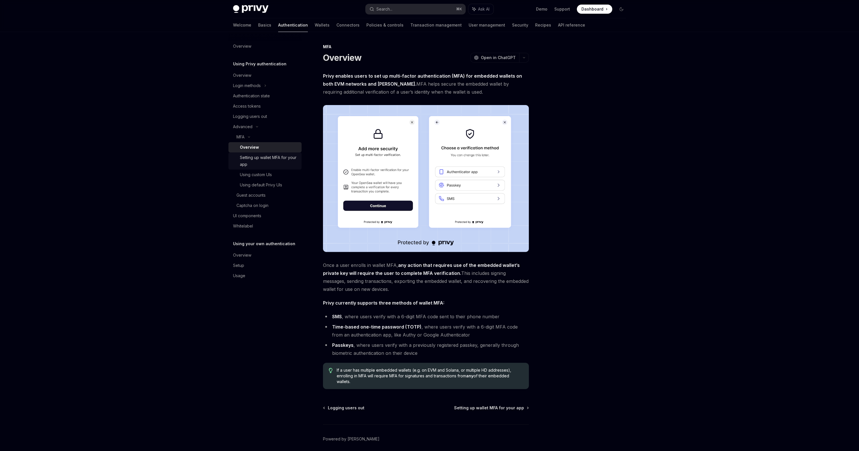
click at [272, 159] on div "Setting up wallet MFA for your app" at bounding box center [269, 161] width 58 height 14
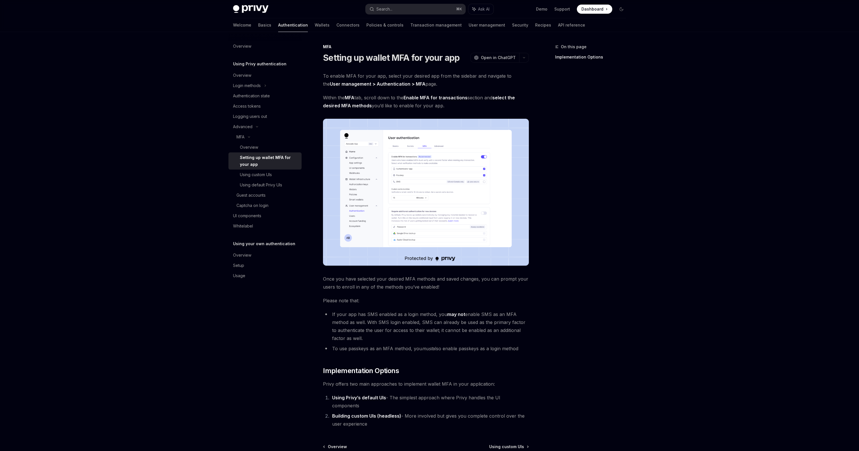
scroll to position [54, 0]
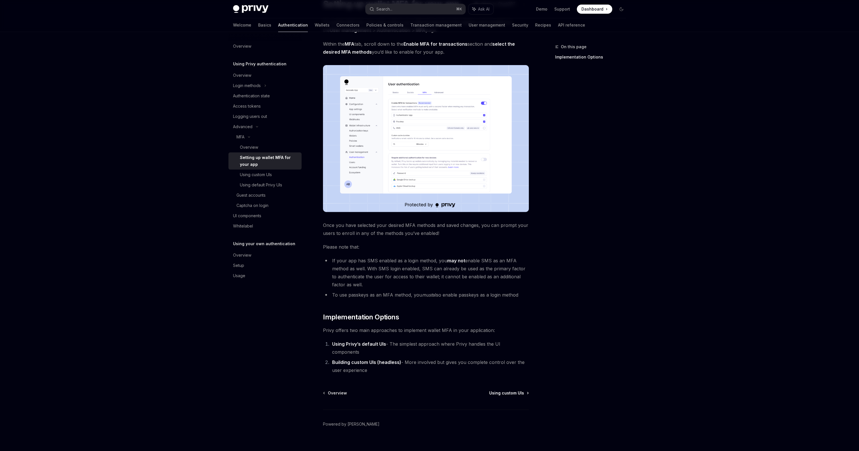
click at [509, 391] on span "Using custom UIs" at bounding box center [506, 394] width 35 height 6
type textarea "*"
